Goal: Check status: Check status

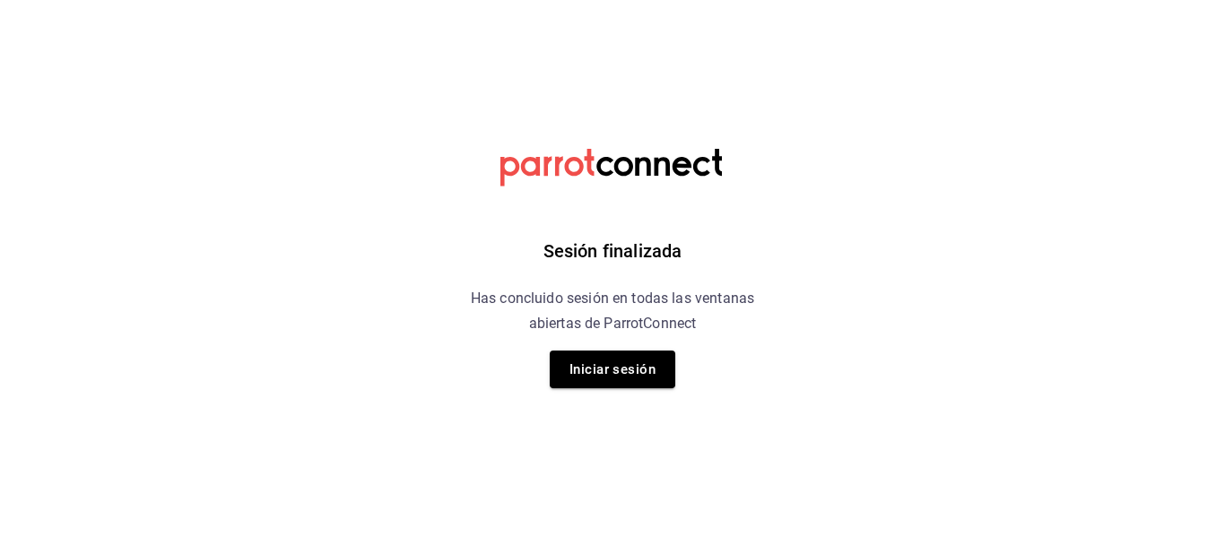
click at [627, 350] on div "Sesión finalizada Has concluido sesión en todas las ventanas abiertas de Parrot…" at bounding box center [612, 268] width 453 height 537
click at [623, 366] on button "Iniciar sesión" at bounding box center [613, 370] width 126 height 38
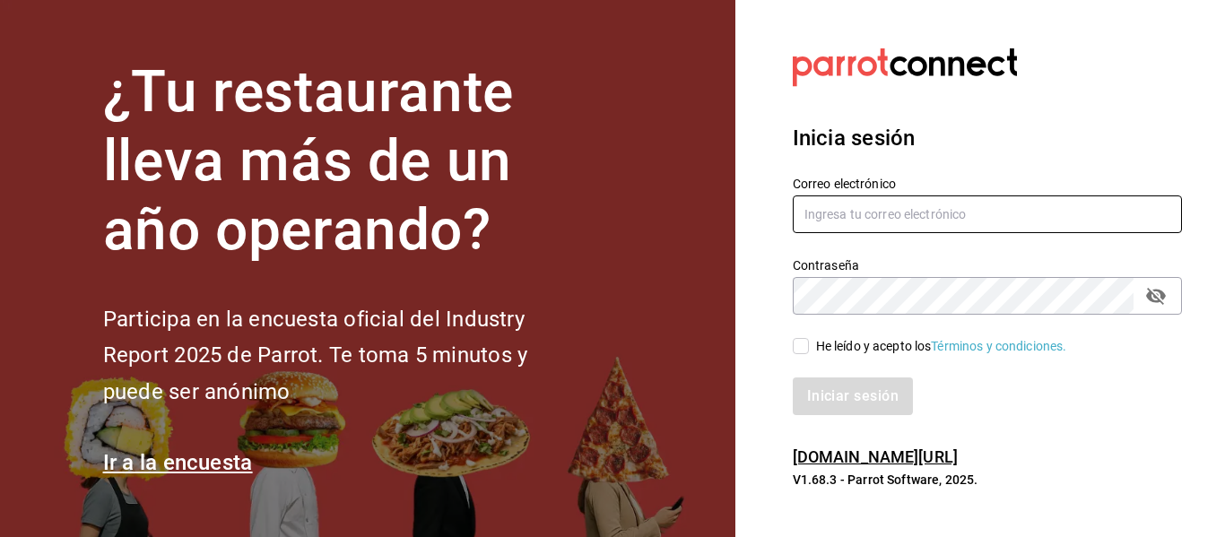
type input "adrianasc324@gmail.com.mx"
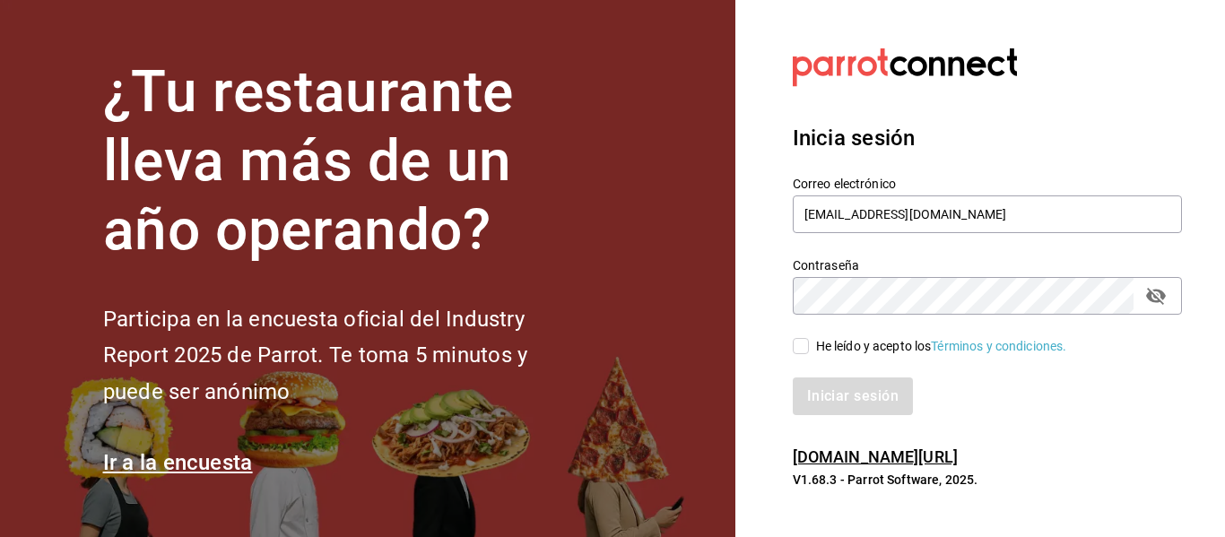
click at [804, 342] on input "He leído y acepto los Términos y condiciones." at bounding box center [801, 346] width 16 height 16
checkbox input "true"
click at [867, 403] on button "Iniciar sesión" at bounding box center [854, 396] width 122 height 38
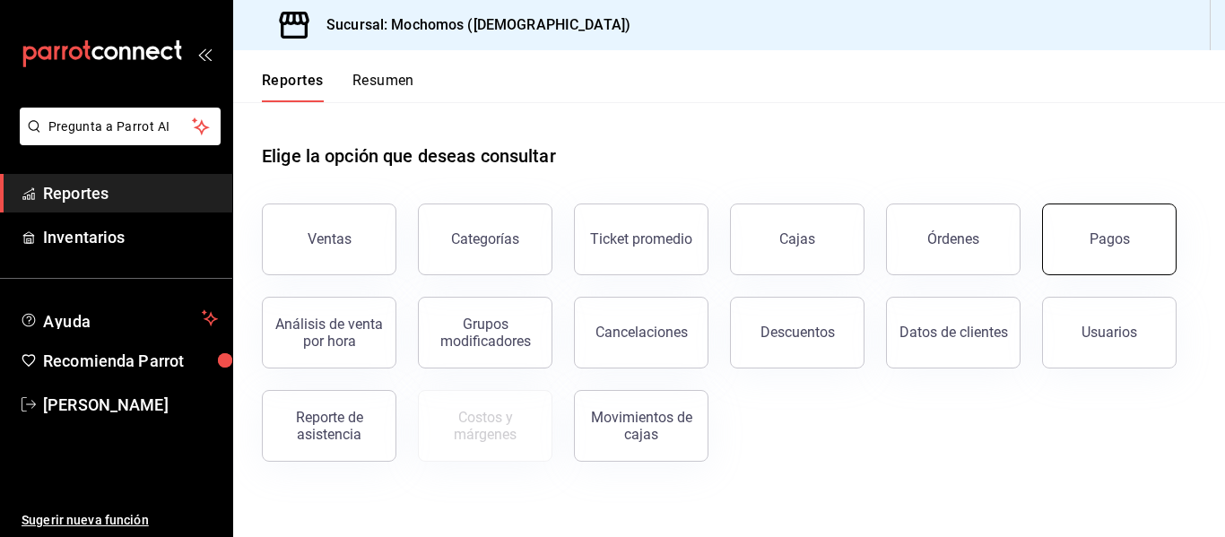
click at [1106, 215] on button "Pagos" at bounding box center [1109, 240] width 134 height 72
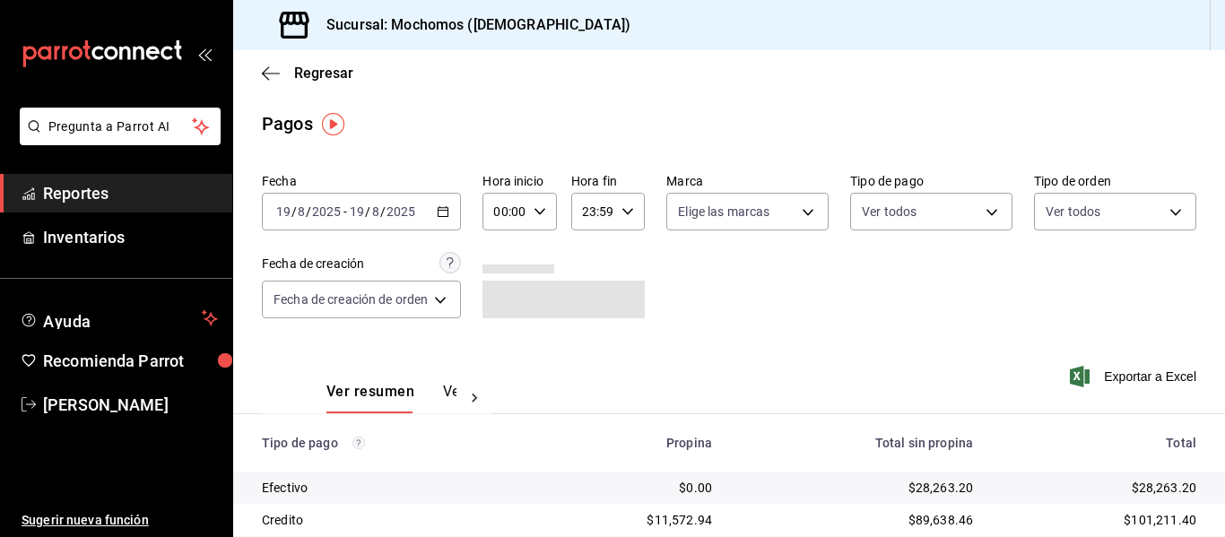
click at [509, 210] on input "00:00" at bounding box center [503, 212] width 43 height 36
click at [542, 272] on button "00" at bounding box center [538, 257] width 29 height 36
click at [503, 297] on span "05" at bounding box center [502, 293] width 7 height 14
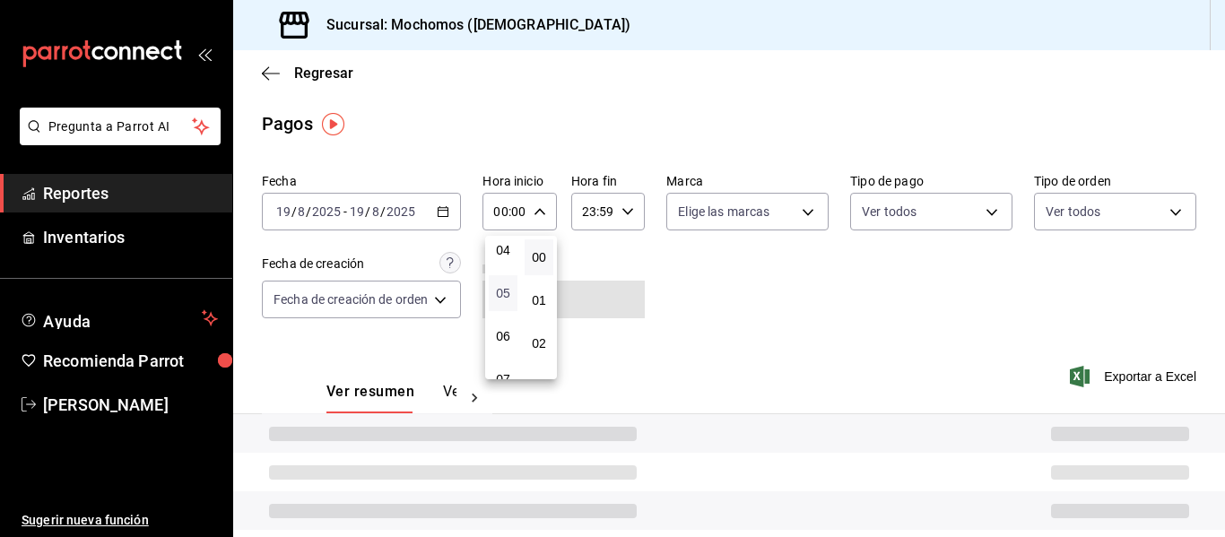
type input "05:00"
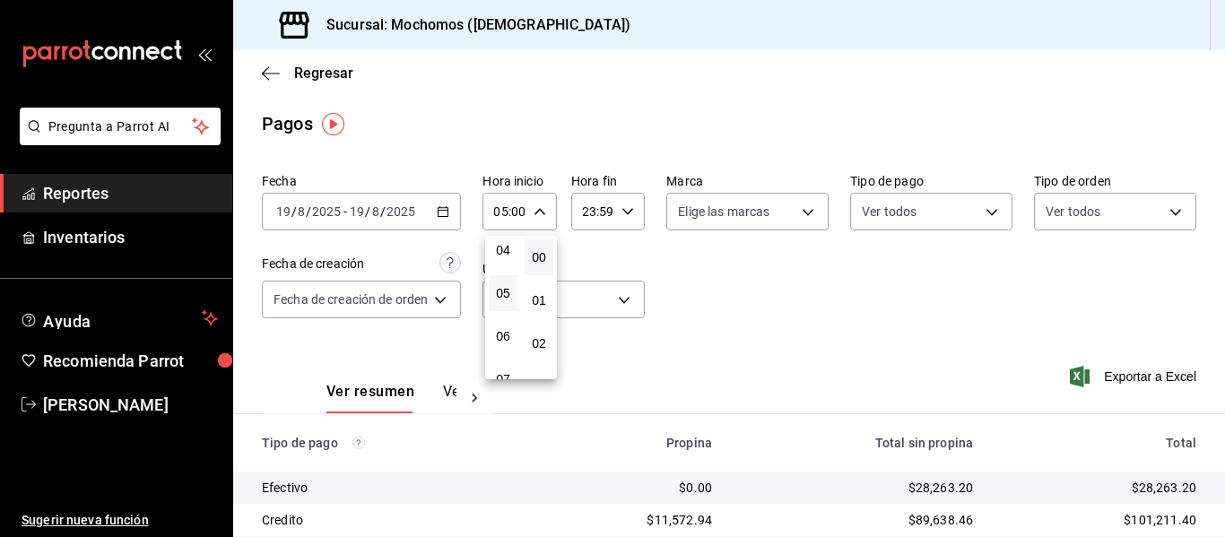
click at [810, 310] on div at bounding box center [612, 268] width 1225 height 537
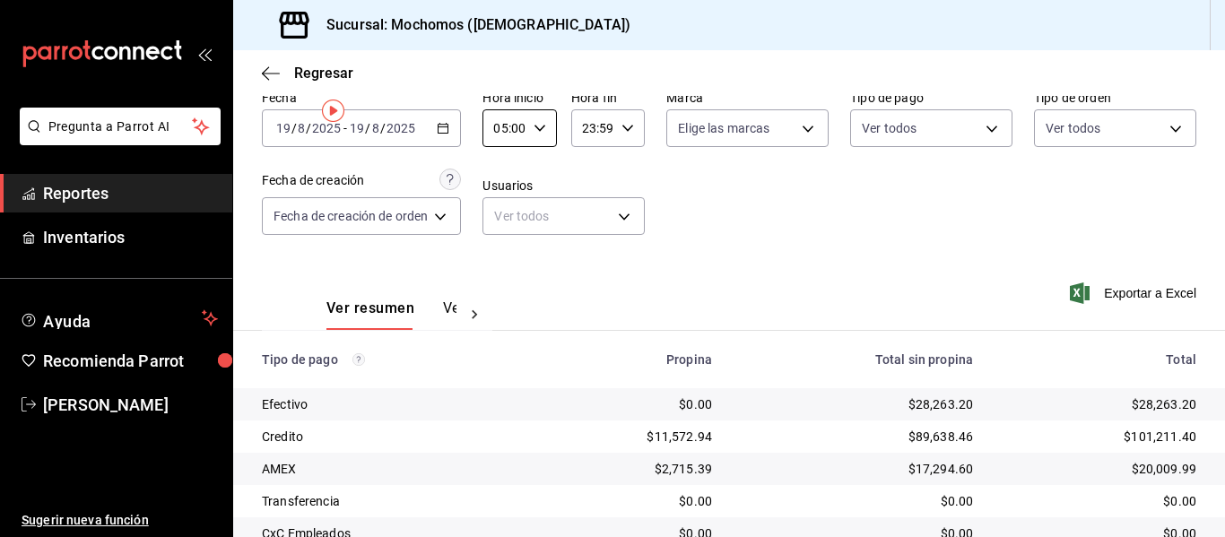
scroll to position [255, 0]
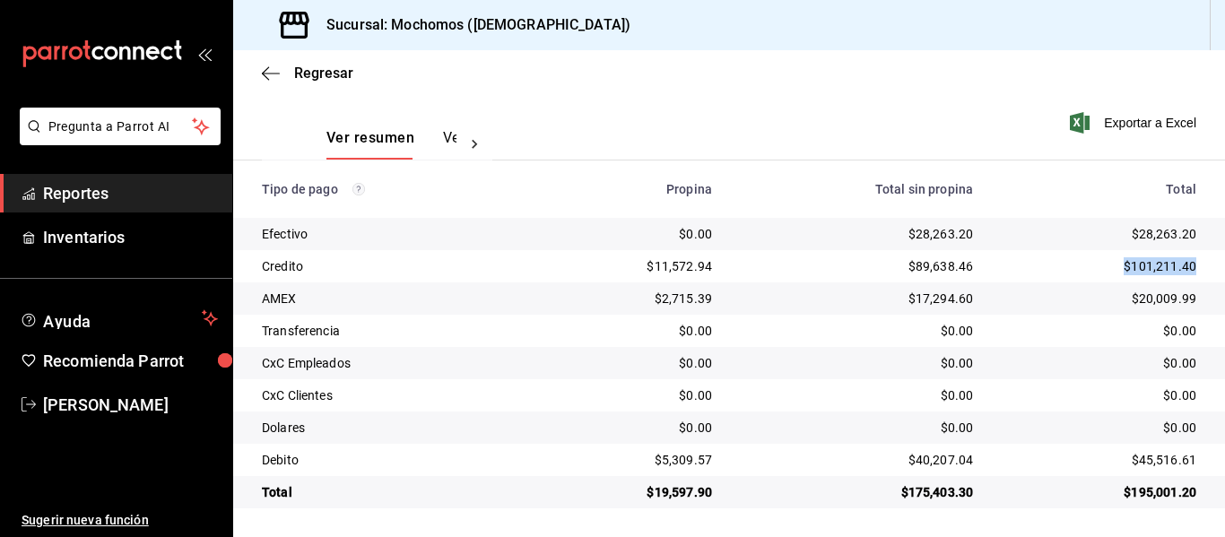
drag, startPoint x: 1114, startPoint y: 268, endPoint x: 1192, endPoint y: 280, distance: 78.0
click at [1192, 280] on td "$101,211.40" at bounding box center [1106, 266] width 238 height 32
copy div "$101,211.40"
drag, startPoint x: 1204, startPoint y: 457, endPoint x: 1110, endPoint y: 461, distance: 94.2
click at [1110, 461] on td "$45,516.61" at bounding box center [1106, 460] width 238 height 32
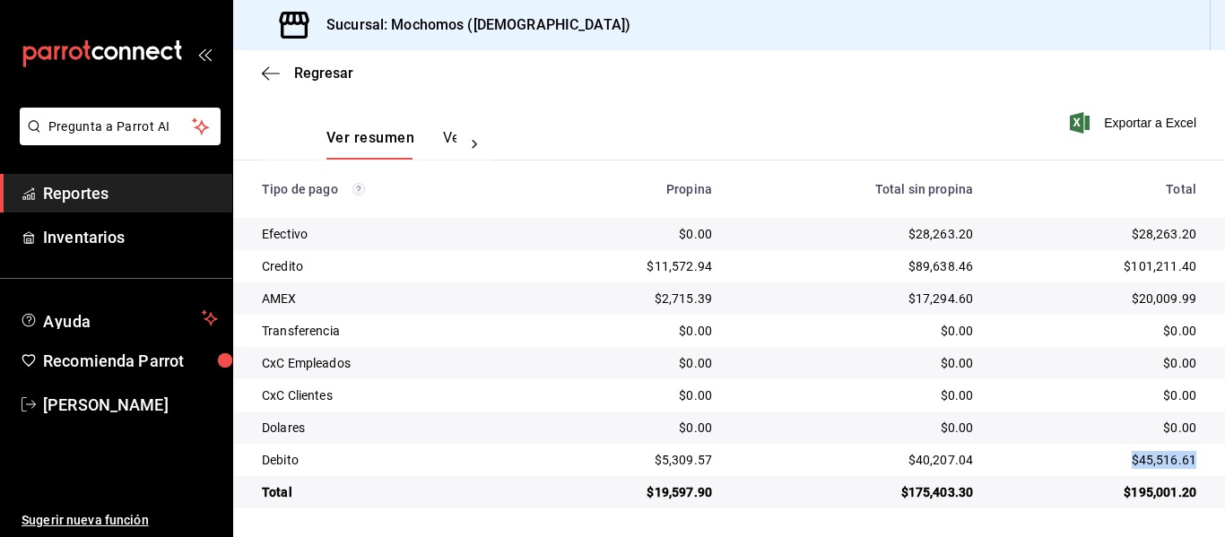
copy div "$45,516.61"
